Goal: Find contact information: Find contact information

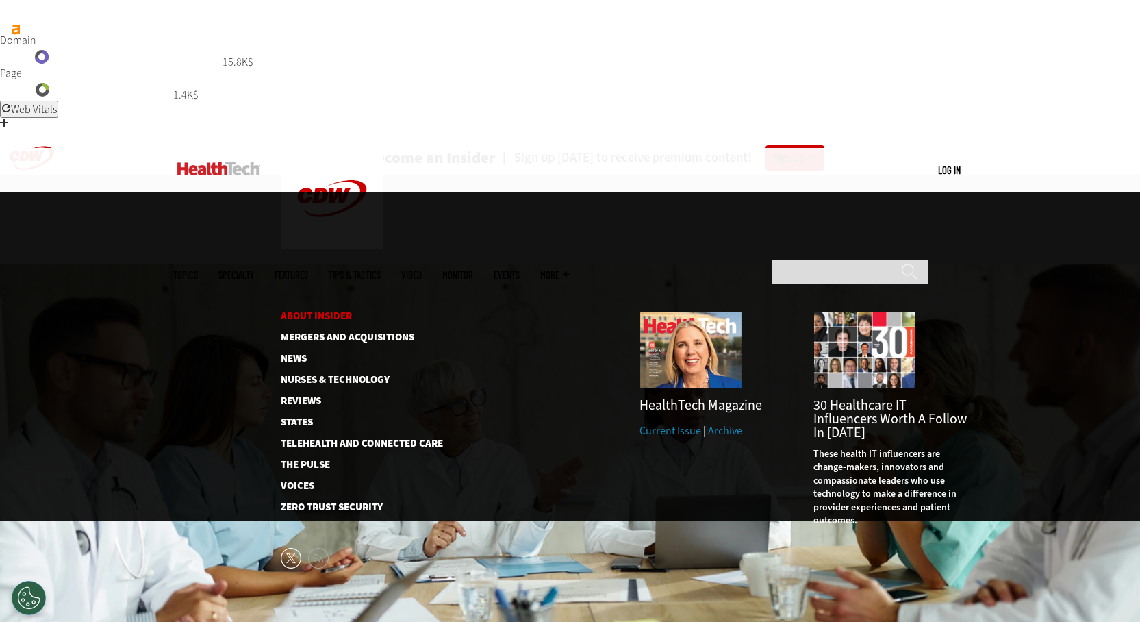
click at [322, 311] on link "About Insider" at bounding box center [351, 316] width 140 height 10
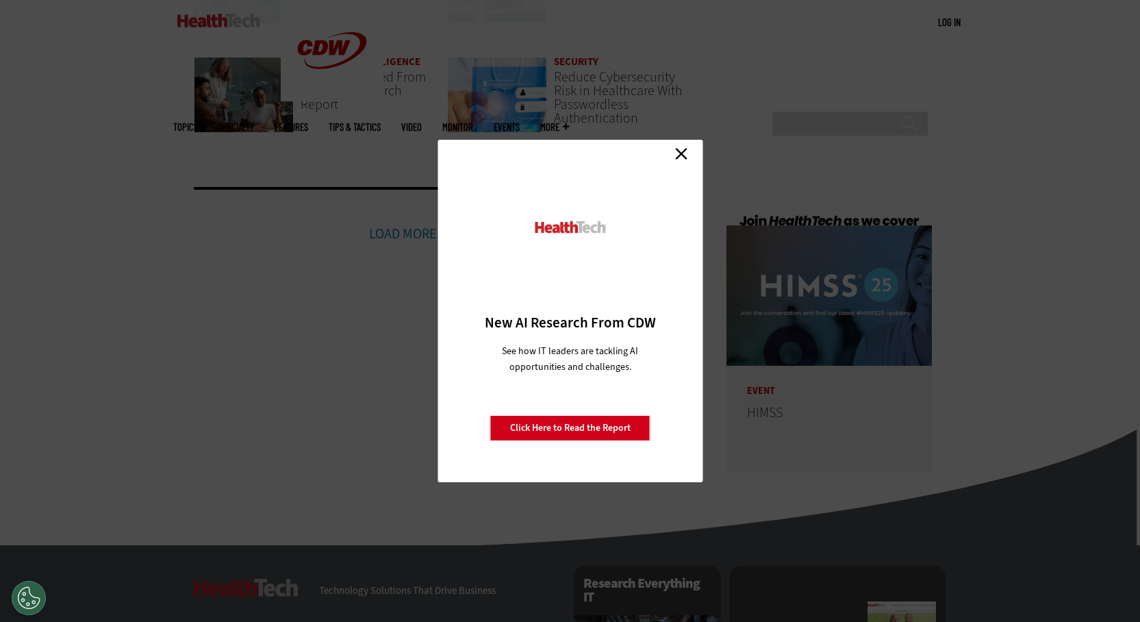
scroll to position [3397, 0]
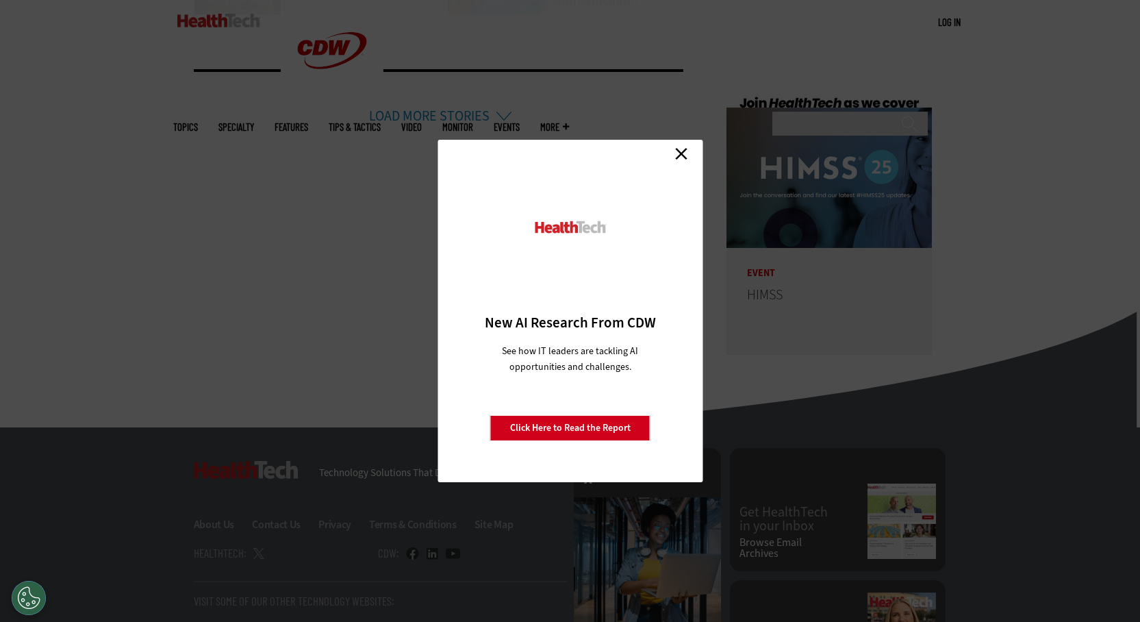
click at [684, 153] on link "Close" at bounding box center [681, 153] width 21 height 21
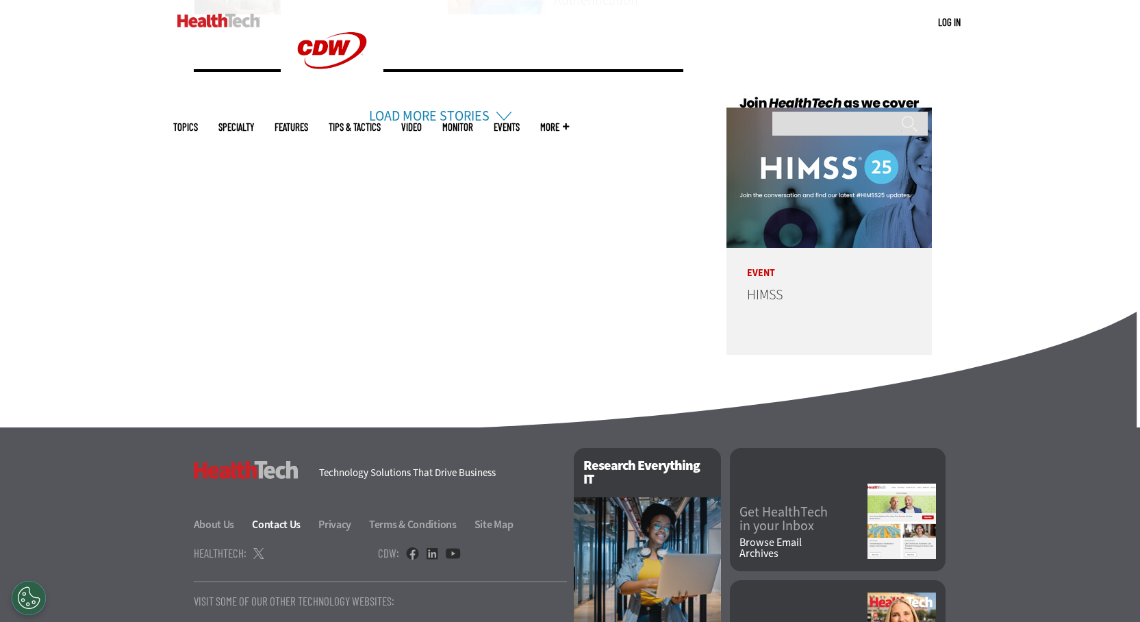
click at [253, 517] on link "Contact Us" at bounding box center [284, 524] width 64 height 14
click at [210, 517] on link "About Us" at bounding box center [222, 524] width 57 height 14
click at [407, 547] on link at bounding box center [412, 553] width 13 height 12
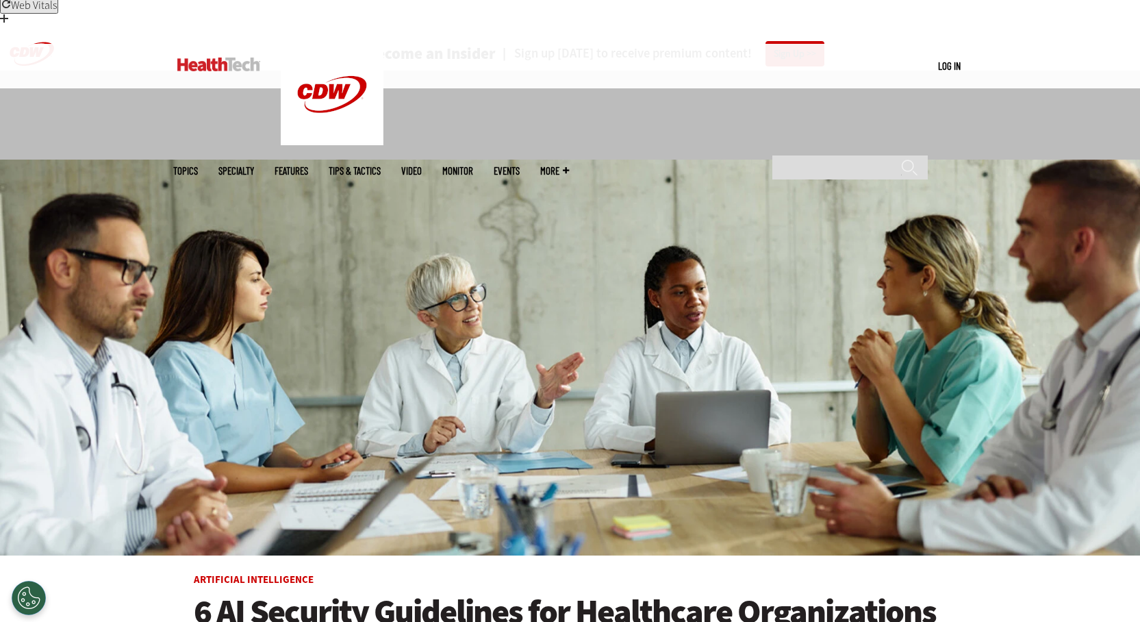
scroll to position [0, 0]
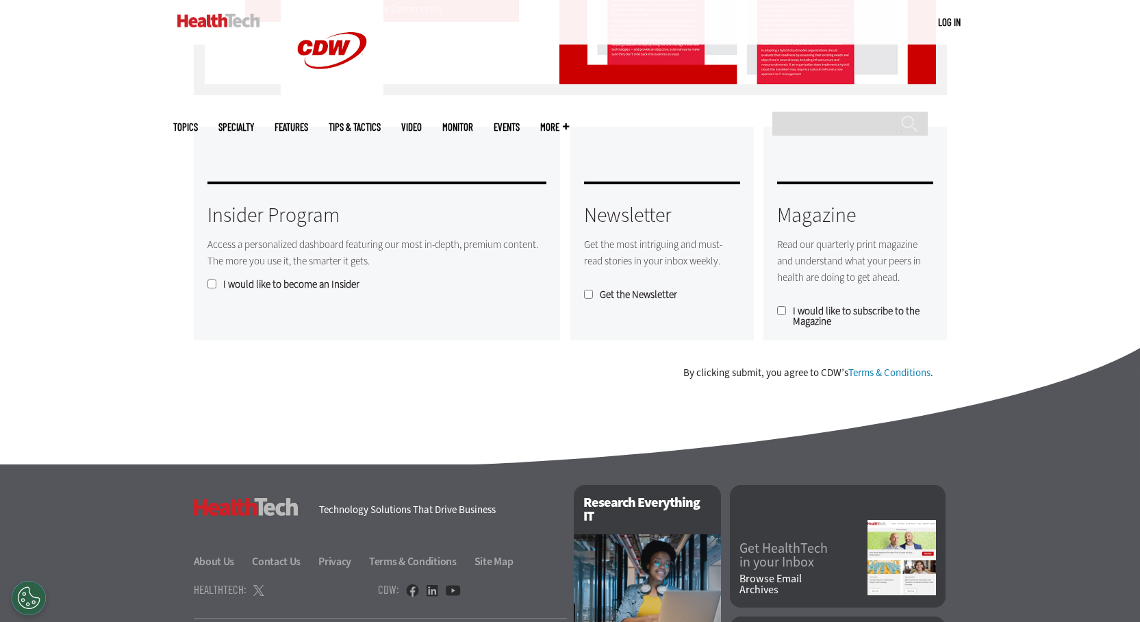
scroll to position [1212, 0]
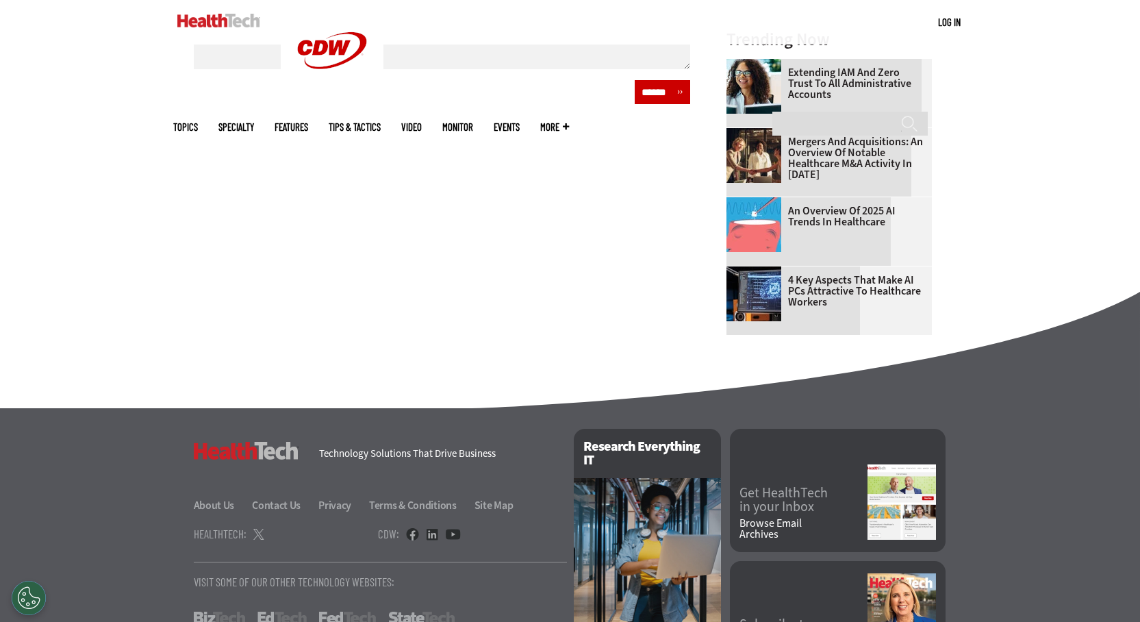
scroll to position [872, 0]
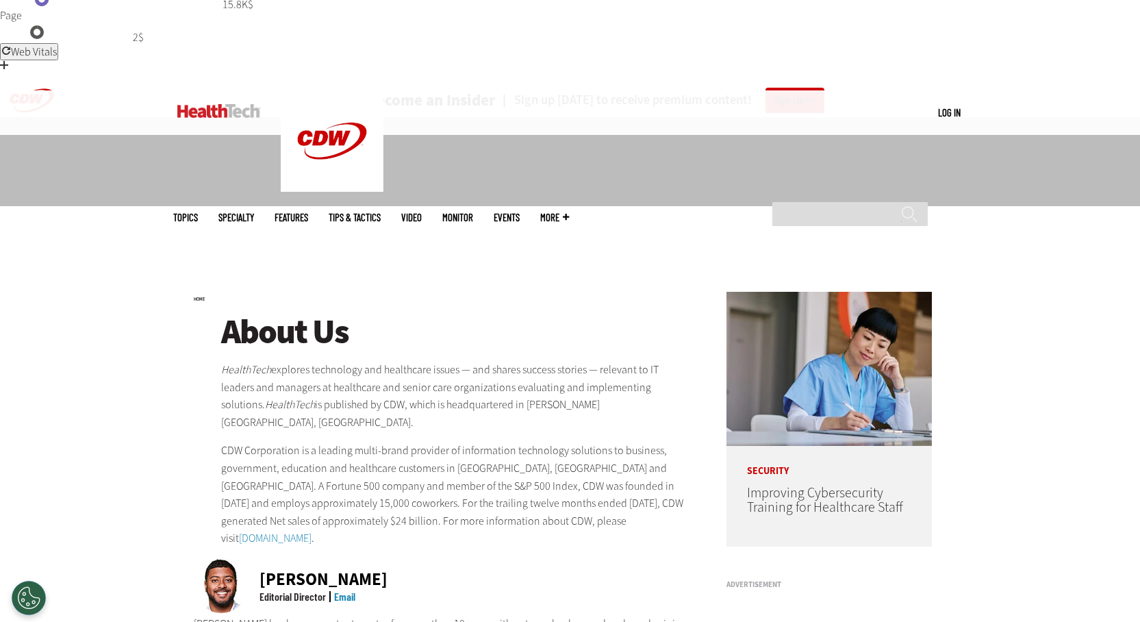
scroll to position [137, 0]
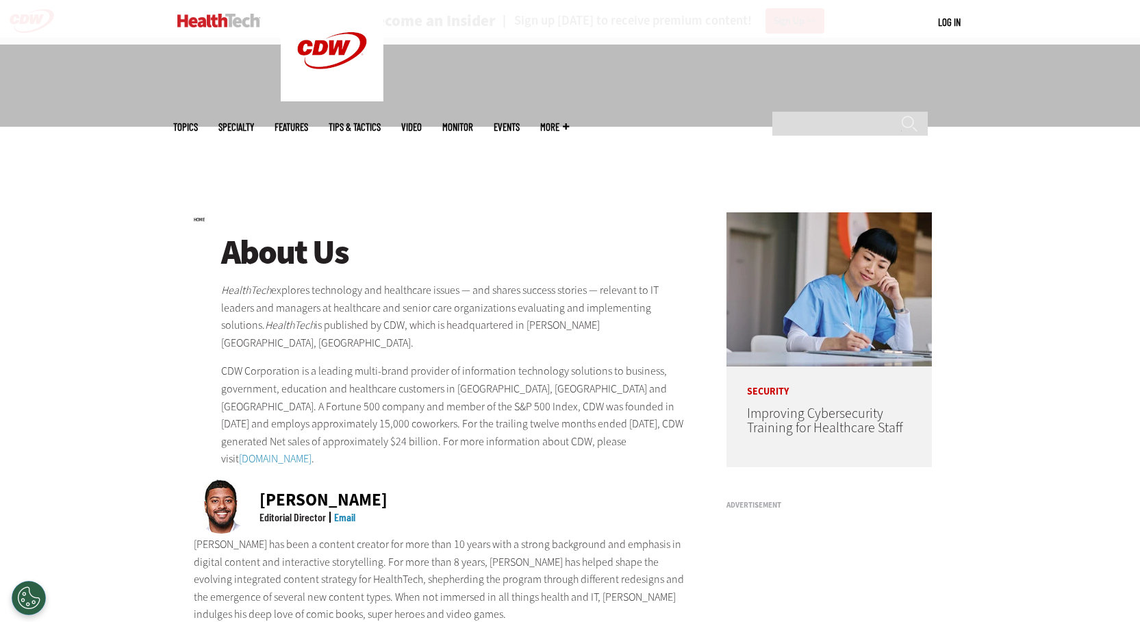
click at [340, 510] on link "Email" at bounding box center [344, 516] width 21 height 13
click at [348, 510] on link "Email" at bounding box center [344, 516] width 21 height 13
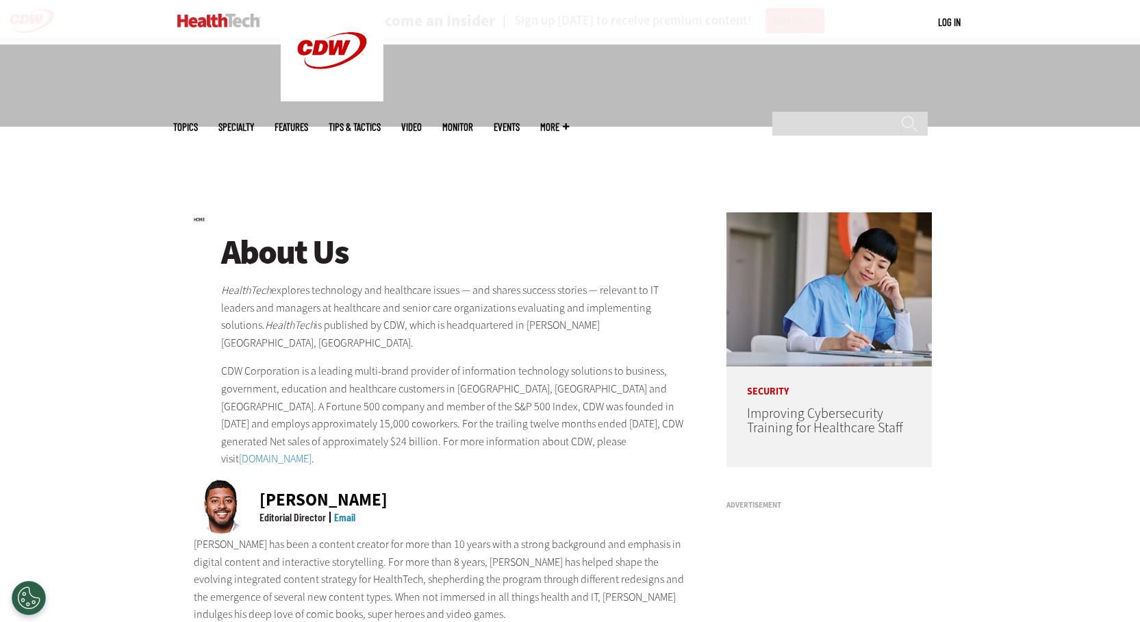
click at [348, 510] on link "Email" at bounding box center [344, 516] width 21 height 13
click at [197, 536] on p "Ricky has been a content creator for more than 10 years with a strong backgroun…" at bounding box center [442, 580] width 497 height 88
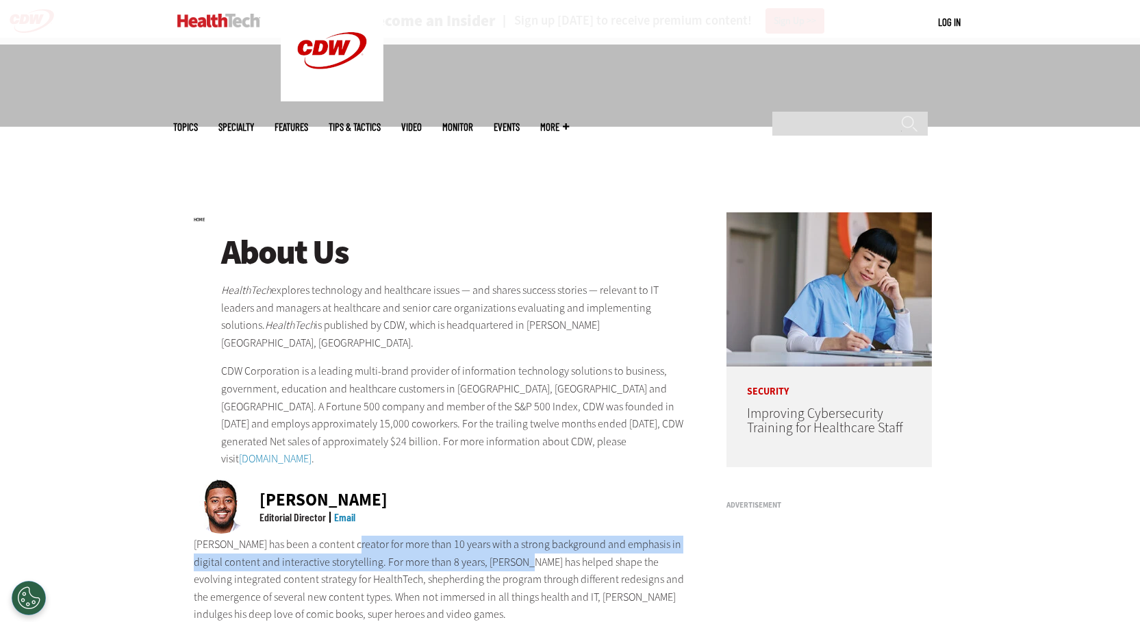
drag, startPoint x: 344, startPoint y: 416, endPoint x: 573, endPoint y: 431, distance: 229.2
click at [573, 536] on p "Ricky has been a content creator for more than 10 years with a strong backgroun…" at bounding box center [442, 580] width 497 height 88
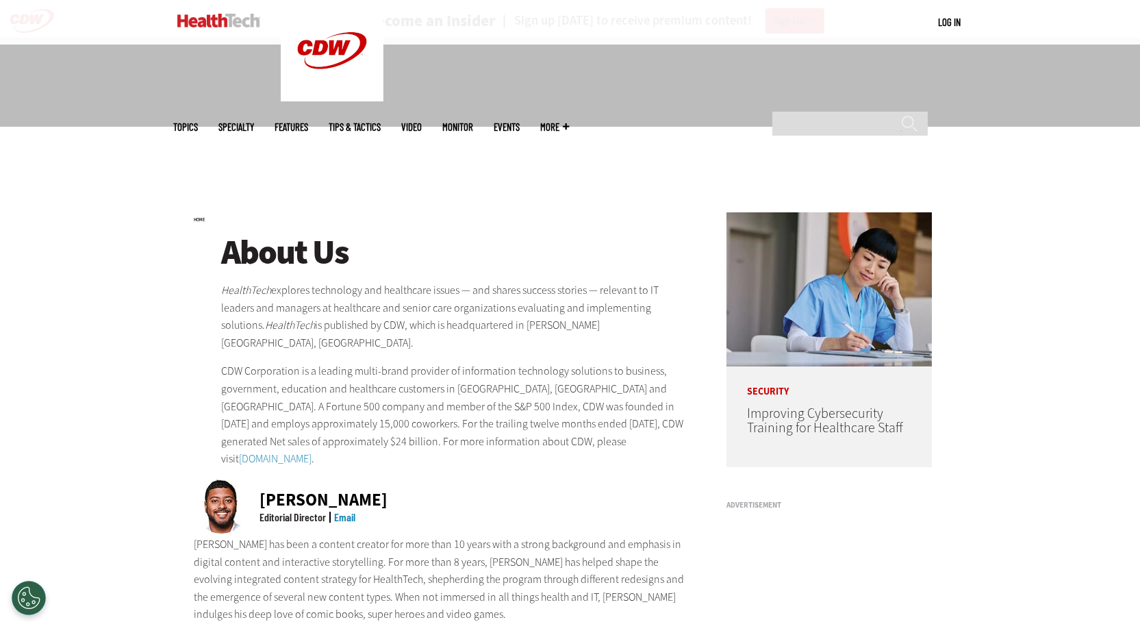
click at [221, 536] on p "Ricky has been a content creator for more than 10 years with a strong backgroun…" at bounding box center [442, 580] width 497 height 88
drag, startPoint x: 341, startPoint y: 384, endPoint x: 301, endPoint y: 441, distance: 69.7
click at [301, 536] on p "Ricky has been a content creator for more than 10 years with a strong backgroun…" at bounding box center [442, 580] width 497 height 88
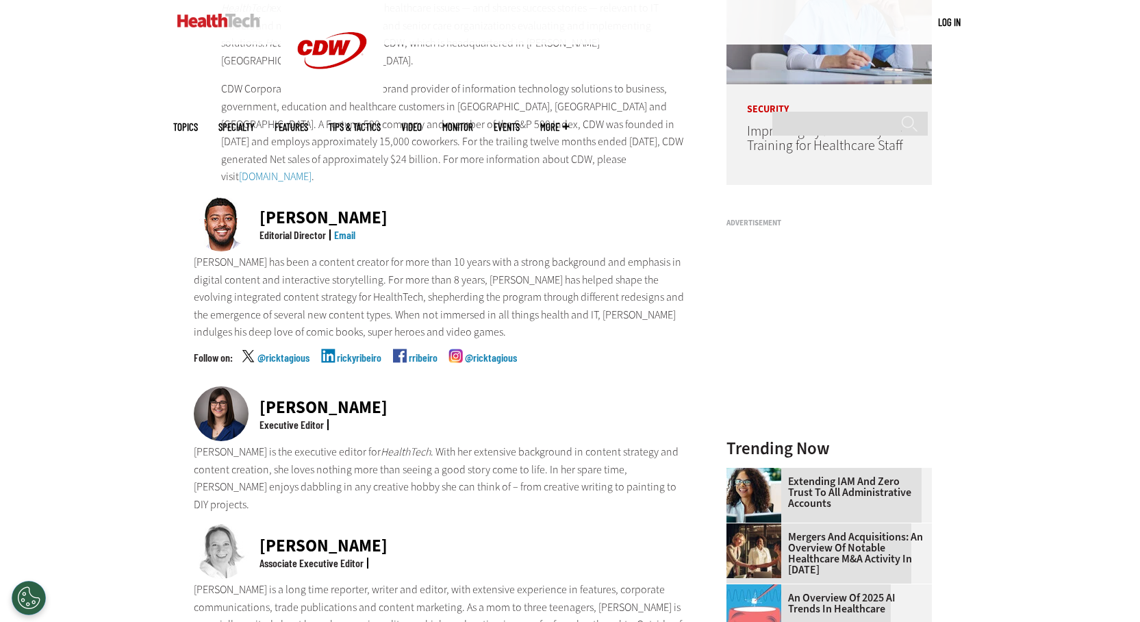
scroll to position [274, 0]
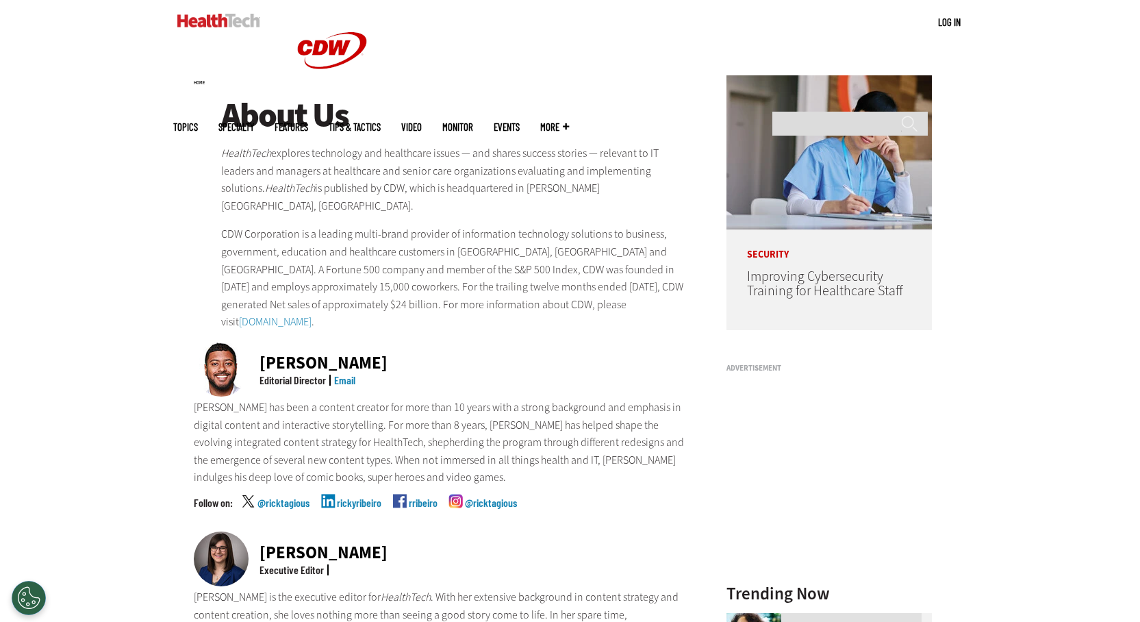
click at [416, 497] on link "rribeiro" at bounding box center [423, 514] width 29 height 34
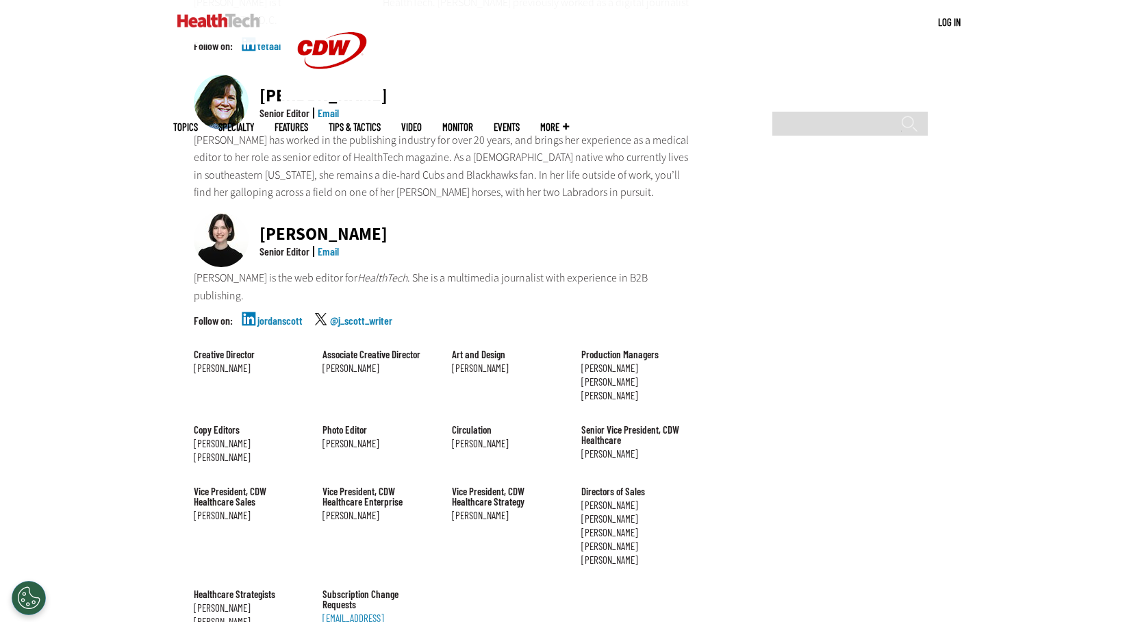
scroll to position [1561, 0]
